Goal: Information Seeking & Learning: Learn about a topic

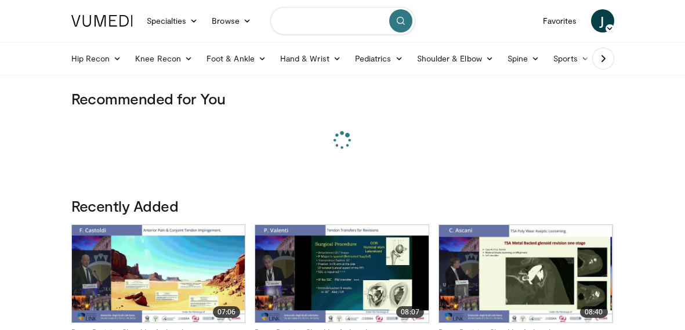
click at [330, 23] on input "Search topics, interventions" at bounding box center [342, 21] width 145 height 28
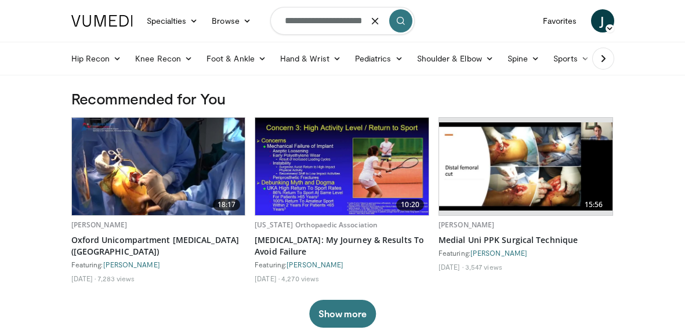
scroll to position [0, 12]
type input "**********"
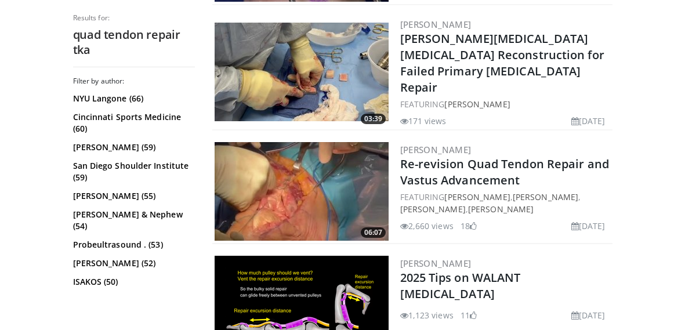
scroll to position [2365, 0]
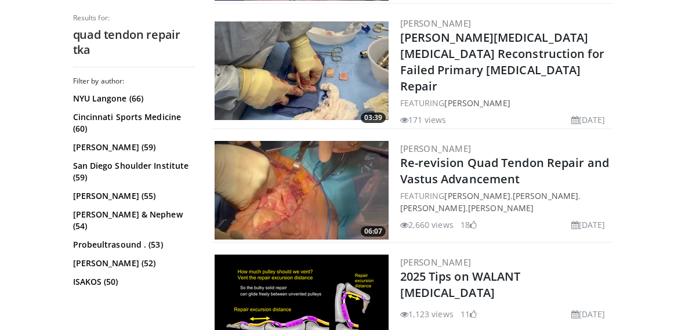
click at [303, 154] on img at bounding box center [301, 190] width 174 height 99
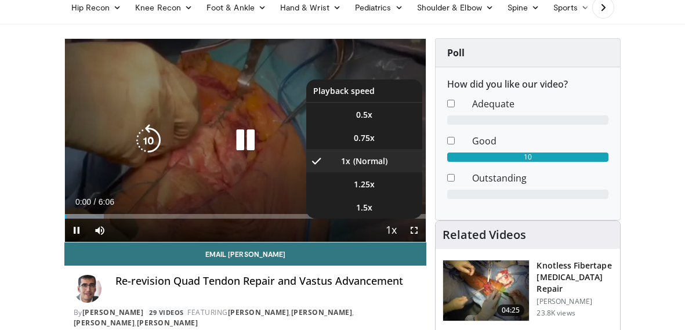
scroll to position [54, 0]
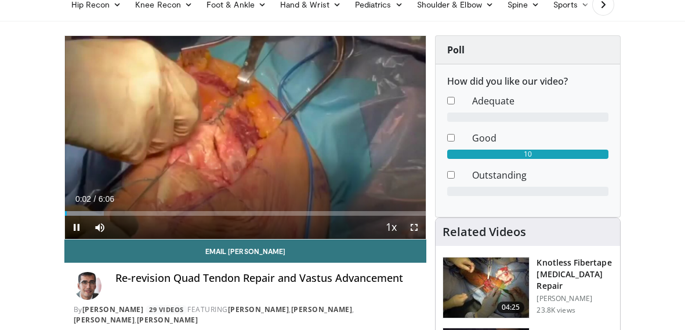
click at [416, 228] on span "Video Player" at bounding box center [413, 227] width 23 height 23
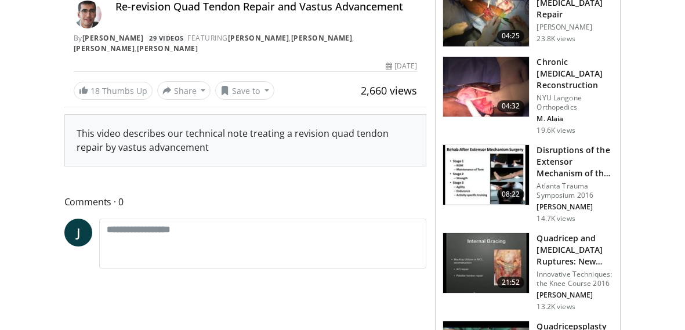
scroll to position [326, 0]
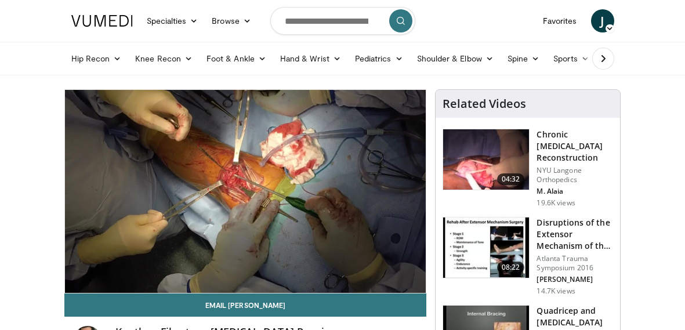
click at [494, 144] on img at bounding box center [486, 159] width 86 height 60
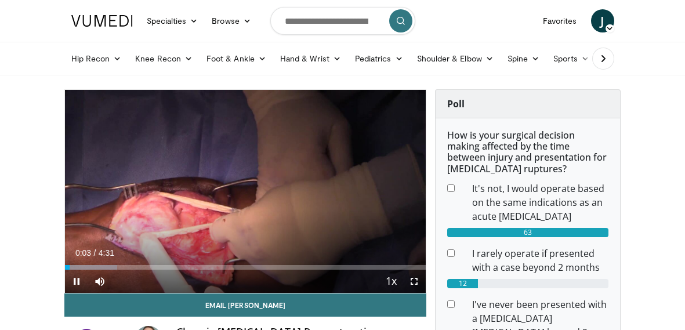
click at [413, 279] on div "10 seconds Tap to unmute" at bounding box center [245, 191] width 361 height 203
click at [415, 275] on span "Video Player" at bounding box center [413, 281] width 23 height 23
